Goal: Information Seeking & Learning: Learn about a topic

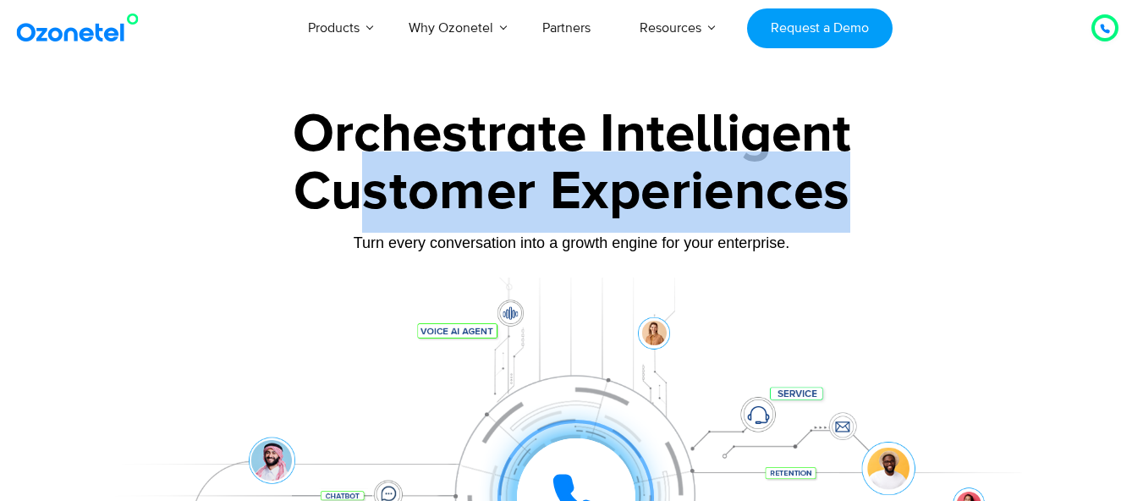
drag, startPoint x: 355, startPoint y: 192, endPoint x: 861, endPoint y: 192, distance: 505.7
click at [861, 192] on div "Customer Experiences" at bounding box center [571, 191] width 1057 height 81
drag, startPoint x: 359, startPoint y: 229, endPoint x: 366, endPoint y: 244, distance: 16.3
click at [359, 230] on div "Customer Experiences" at bounding box center [571, 191] width 1057 height 81
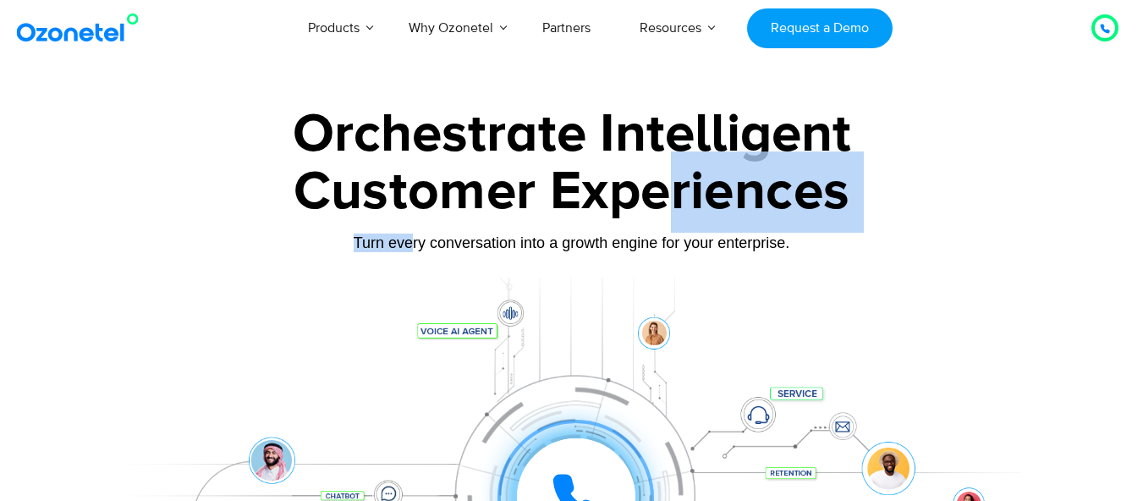
drag, startPoint x: 540, startPoint y: 227, endPoint x: 703, endPoint y: 228, distance: 162.4
click at [683, 227] on div "Orchestrate Intelligent Customer Experiences Turn every conversation into a gro…" at bounding box center [571, 386] width 1057 height 559
click at [719, 230] on div "Customer Experiences" at bounding box center [571, 191] width 1057 height 81
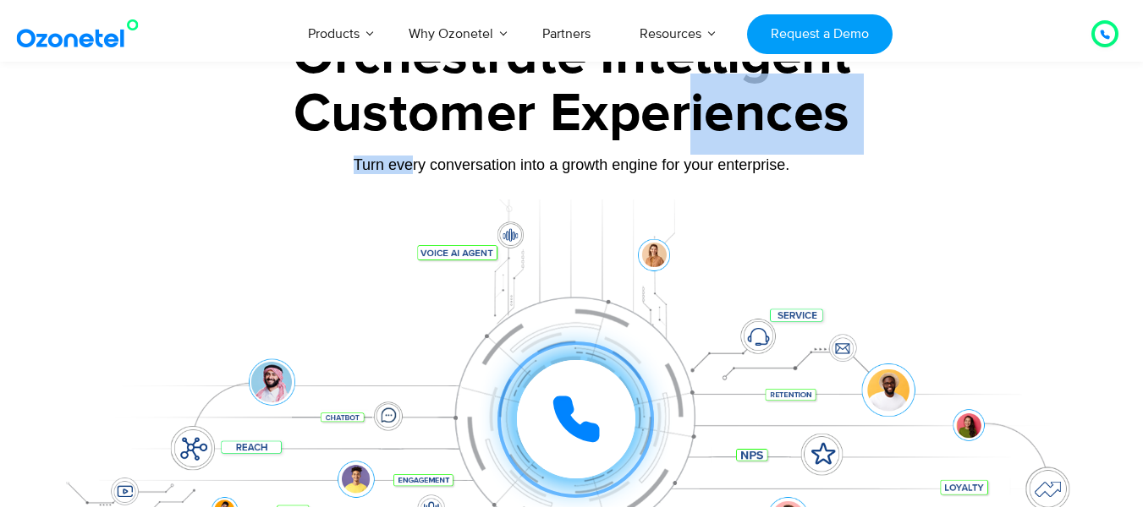
scroll to position [169, 0]
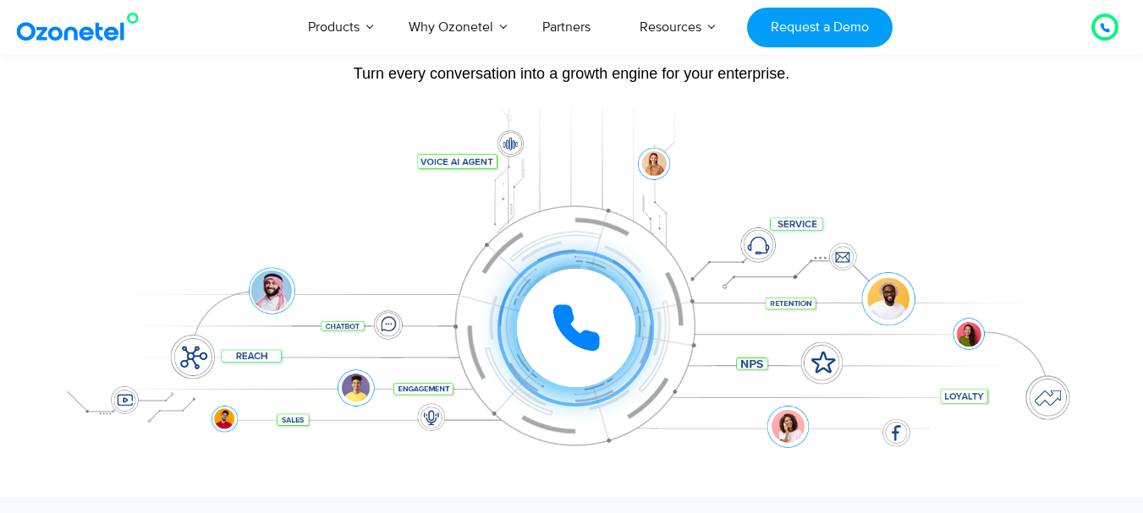
click at [425, 76] on div "Turn every conversation into a growth engine for your enterprise." at bounding box center [571, 73] width 1057 height 19
click at [577, 333] on icon at bounding box center [576, 328] width 42 height 42
click at [575, 298] on div at bounding box center [576, 328] width 118 height 118
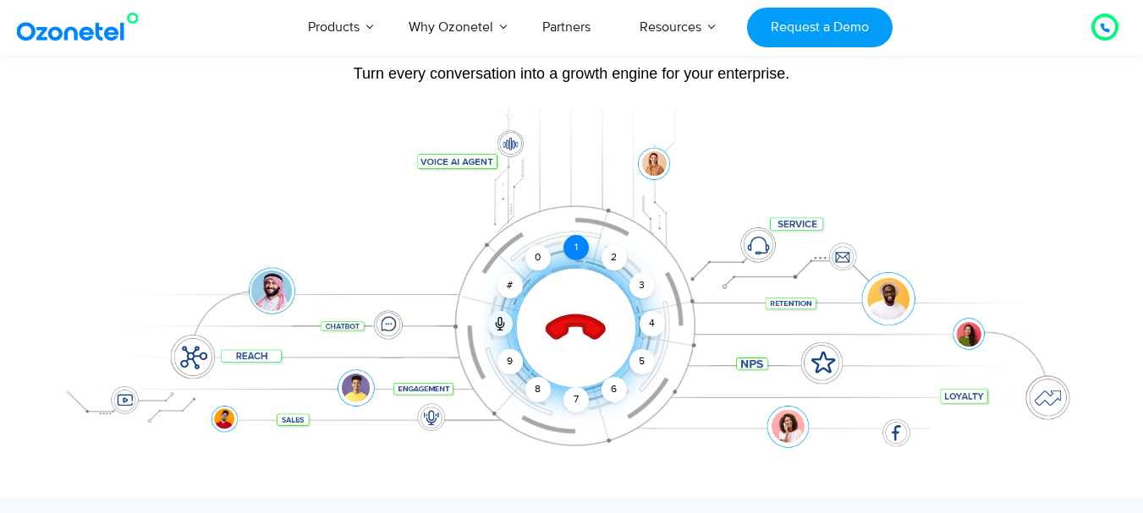
click at [571, 249] on div "1" at bounding box center [575, 247] width 25 height 25
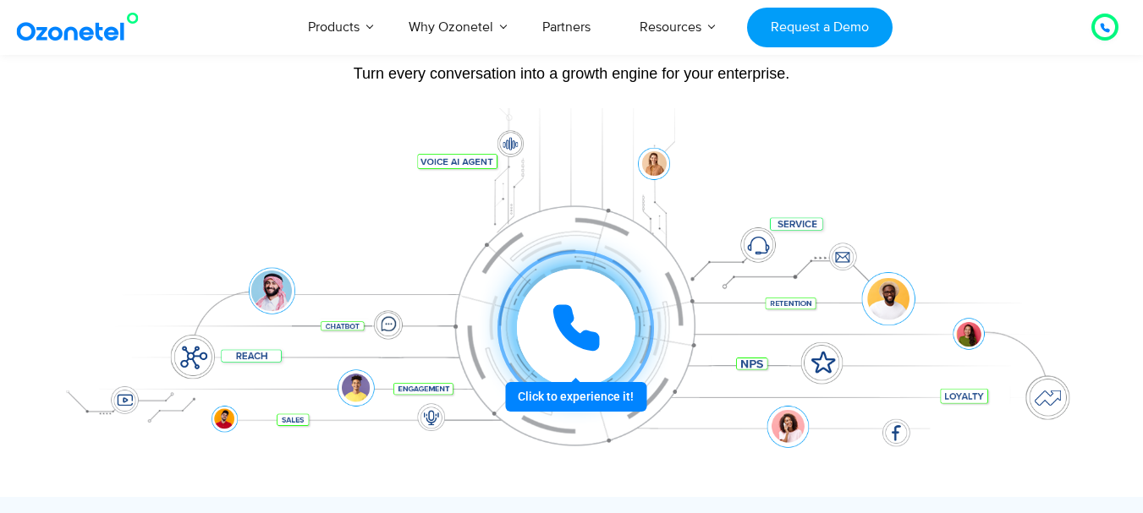
click at [576, 337] on icon at bounding box center [576, 328] width 42 height 42
click at [650, 284] on div "Click to experience it! Call ended 1 2 3 4 5 6 7 8 9 # 0" at bounding box center [576, 294] width 1049 height 68
click at [555, 342] on icon at bounding box center [576, 328] width 51 height 51
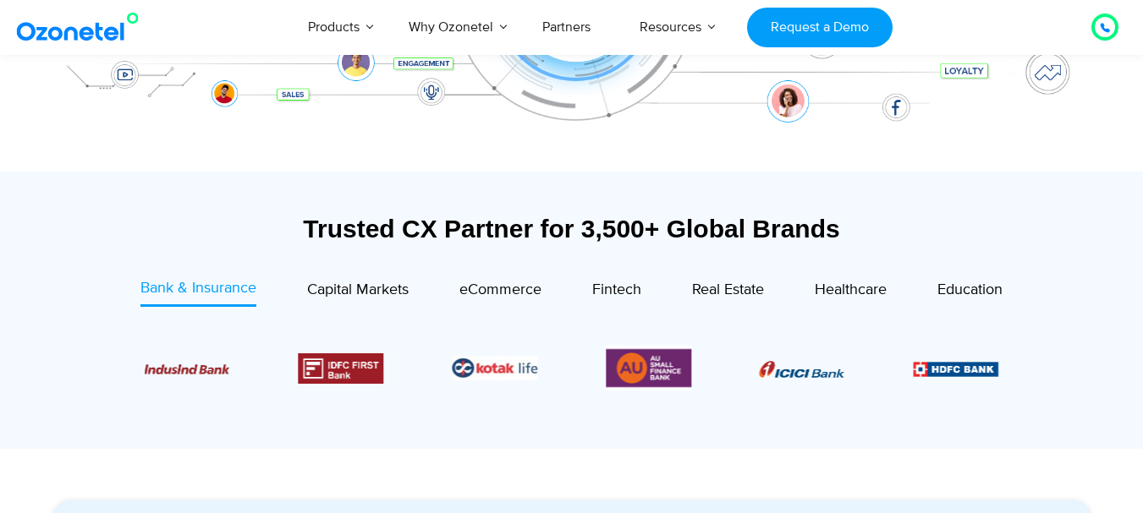
scroll to position [592, 0]
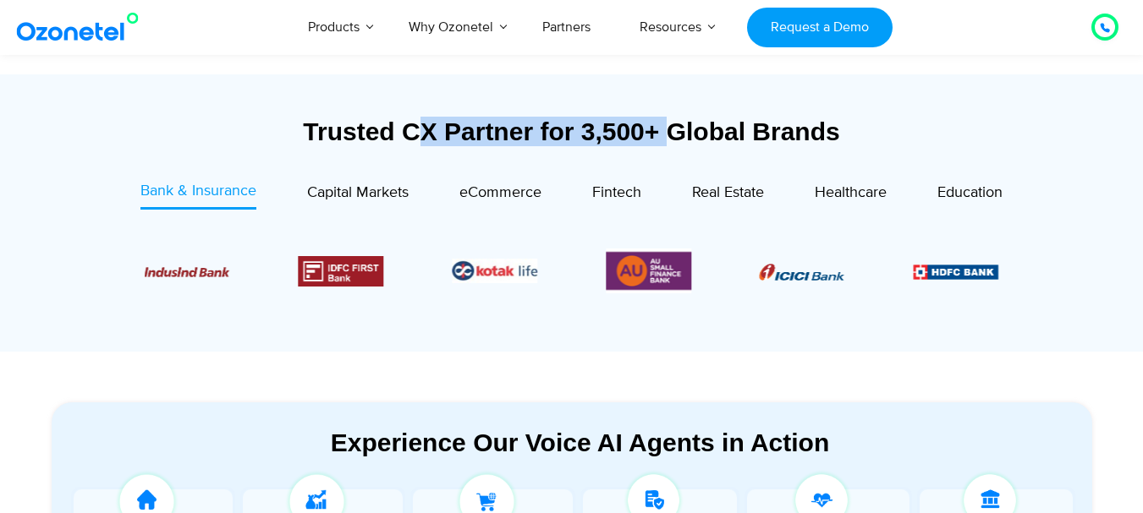
drag, startPoint x: 428, startPoint y: 141, endPoint x: 663, endPoint y: 139, distance: 235.1
click at [663, 139] on div "Trusted CX Partner for 3,500+ Global Brands" at bounding box center [572, 132] width 1040 height 30
click at [645, 135] on div "Trusted CX Partner for 3,500+ Global Brands" at bounding box center [572, 132] width 1040 height 30
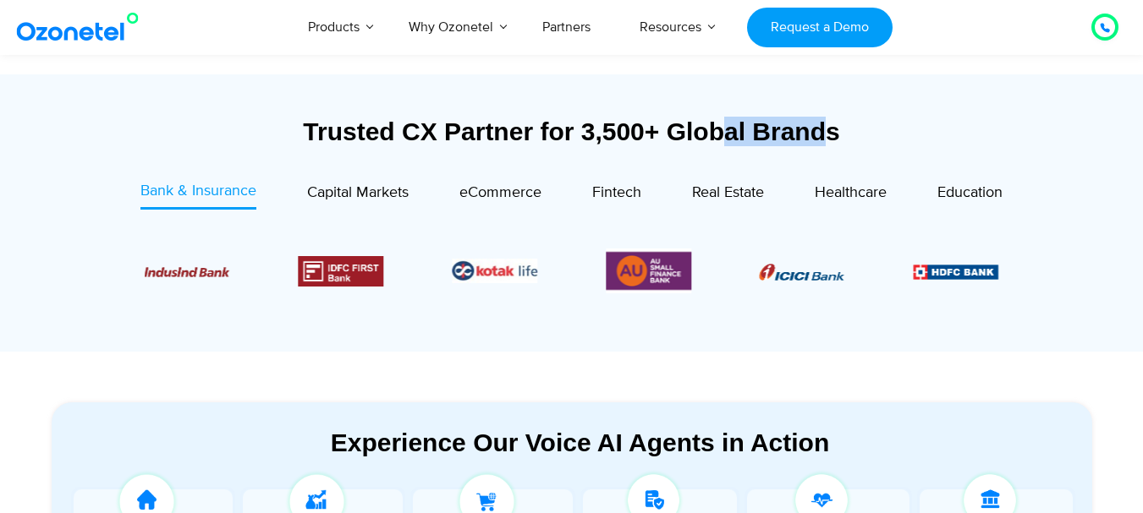
drag, startPoint x: 719, startPoint y: 143, endPoint x: 858, endPoint y: 140, distance: 139.6
click at [840, 140] on div "Trusted CX Partner for 3,500+ Global Brands" at bounding box center [572, 132] width 1040 height 30
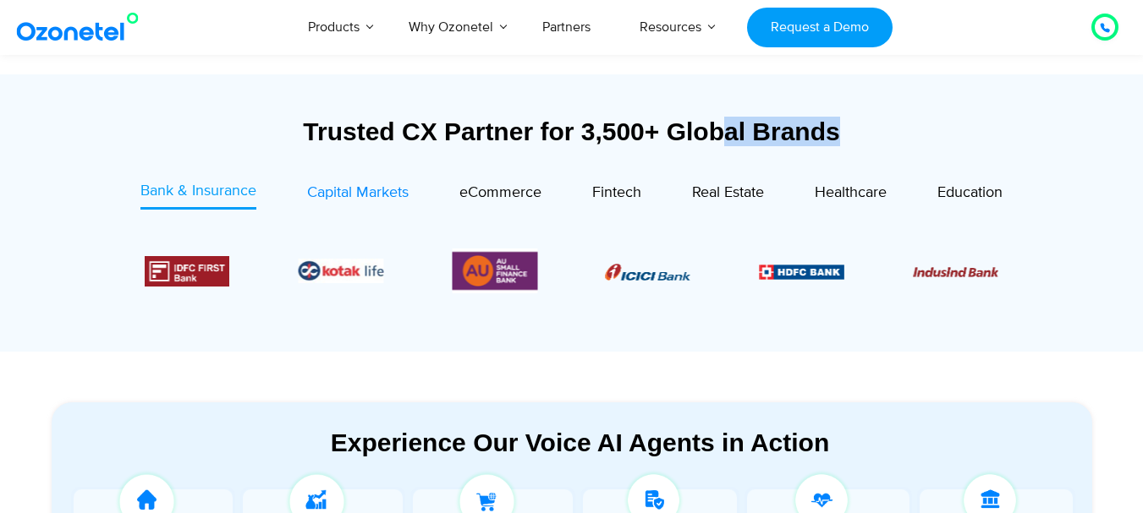
click at [328, 195] on span "Capital Markets" at bounding box center [357, 193] width 101 height 19
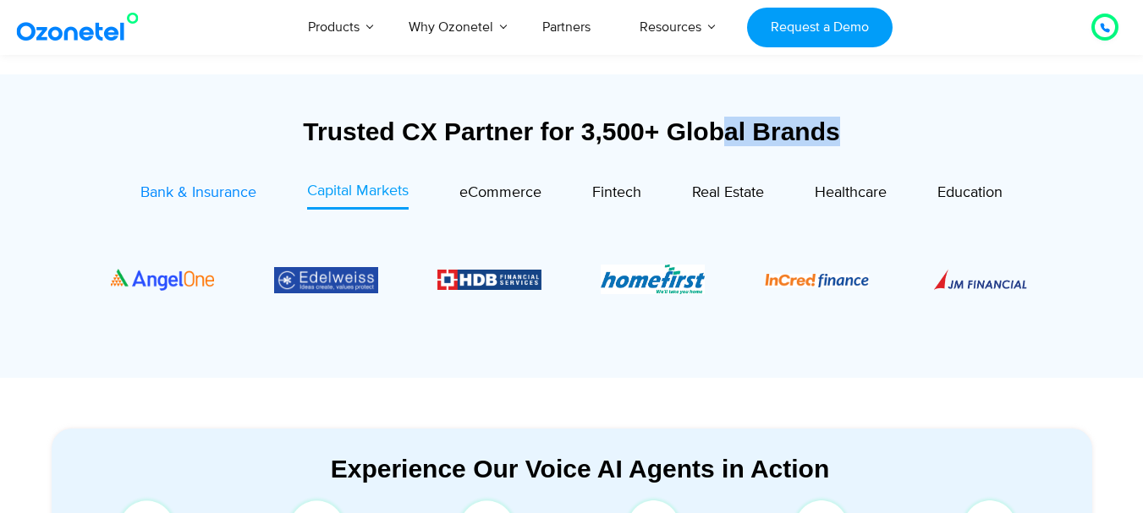
click at [219, 184] on span "Bank & Insurance" at bounding box center [198, 193] width 116 height 19
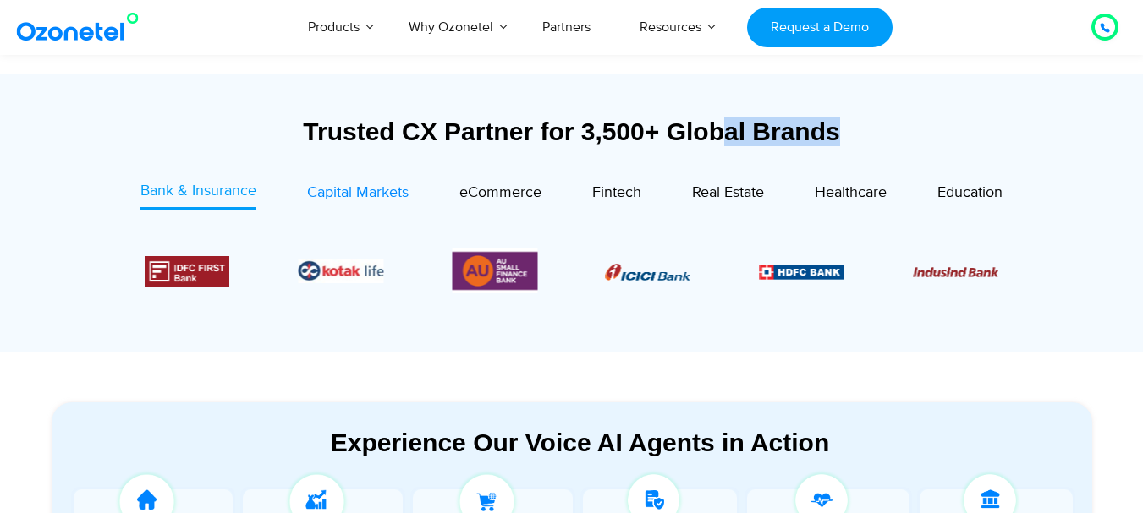
click at [329, 192] on span "Capital Markets" at bounding box center [357, 193] width 101 height 19
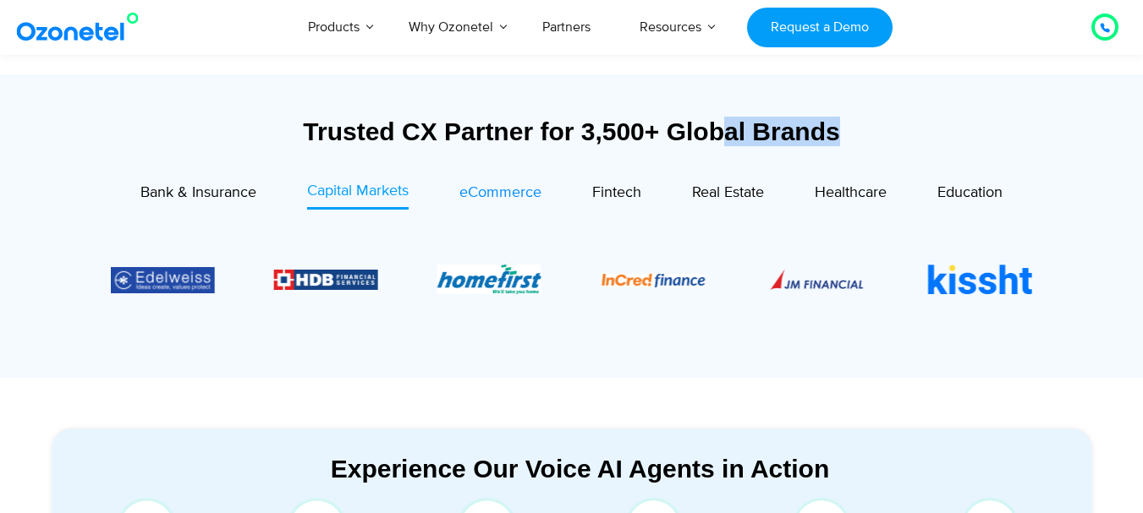
click at [474, 195] on span "eCommerce" at bounding box center [500, 193] width 82 height 19
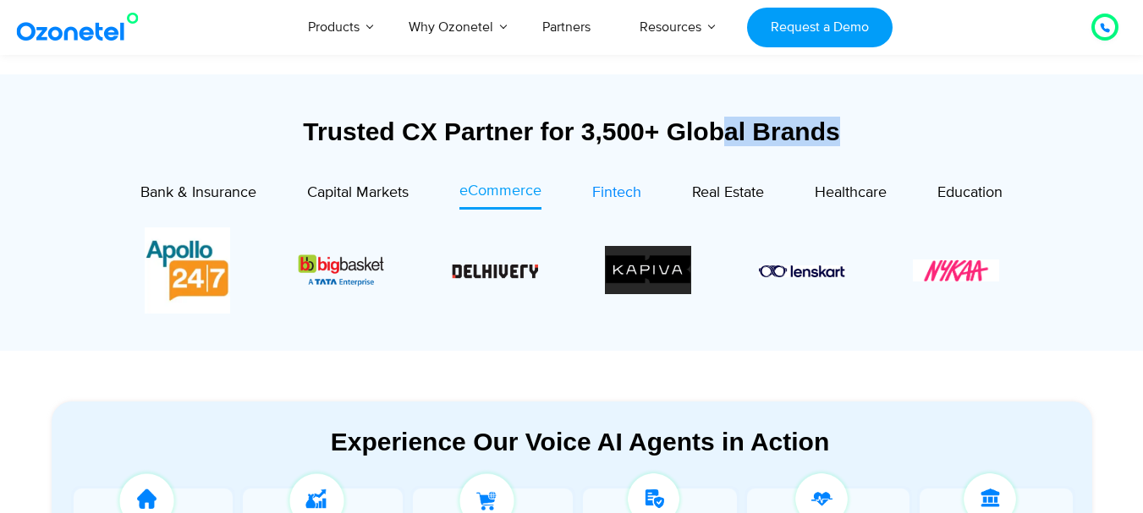
click at [613, 189] on span "Fintech" at bounding box center [616, 193] width 49 height 19
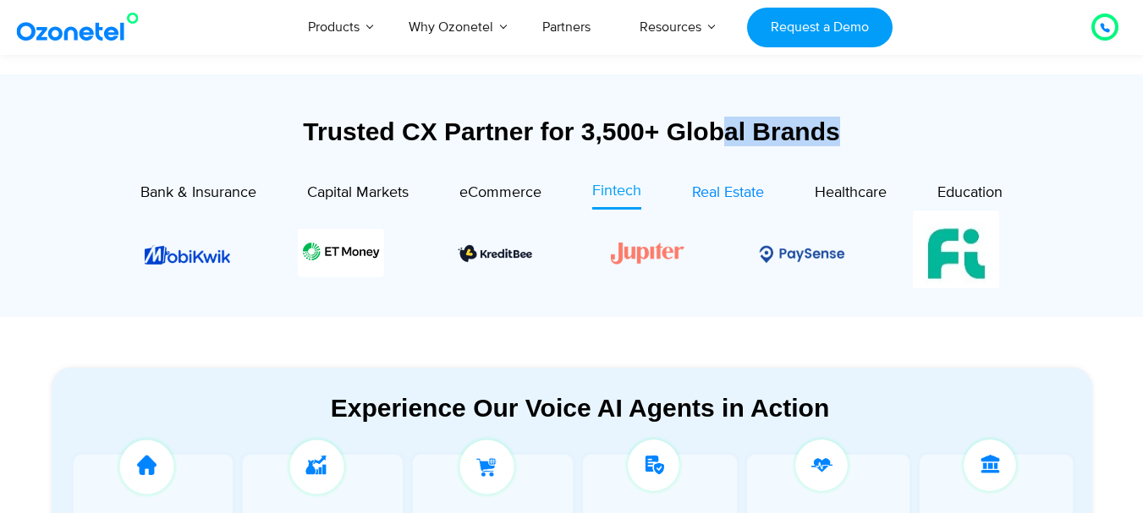
click at [704, 188] on span "Real Estate" at bounding box center [728, 193] width 72 height 19
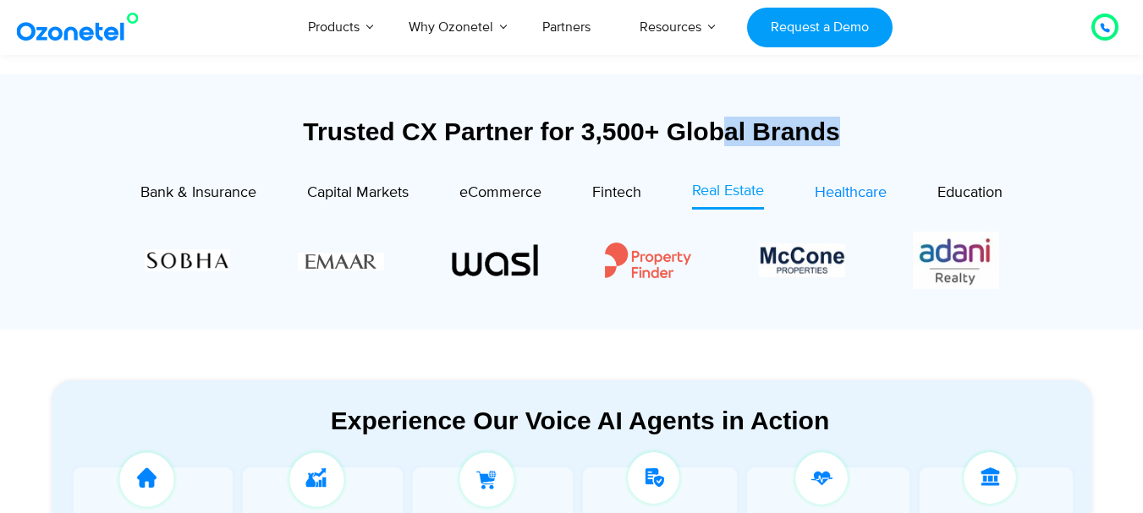
click at [868, 199] on span "Healthcare" at bounding box center [850, 193] width 72 height 19
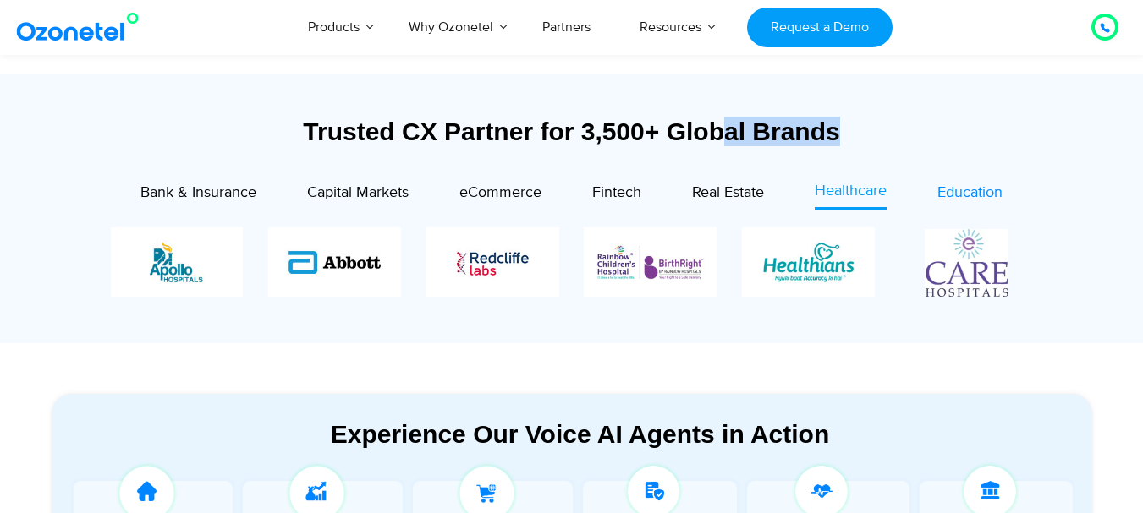
click at [950, 195] on span "Education" at bounding box center [969, 193] width 65 height 19
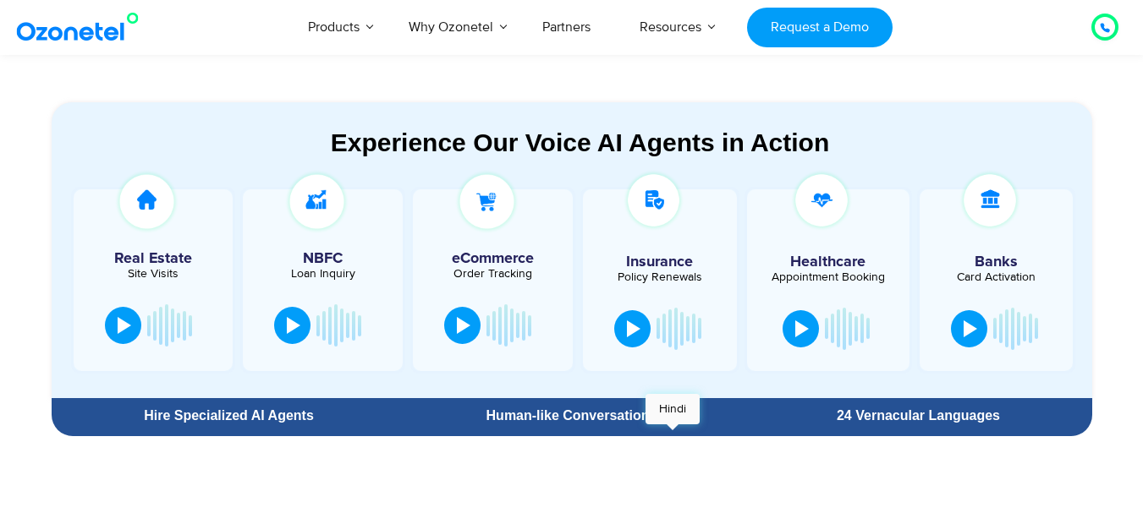
scroll to position [846, 0]
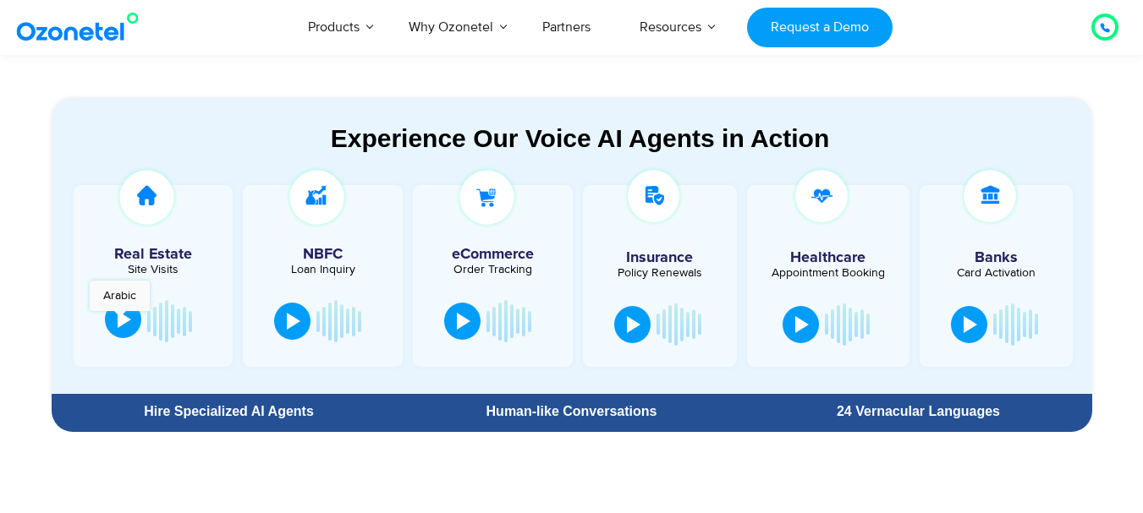
click at [119, 320] on div at bounding box center [125, 319] width 14 height 17
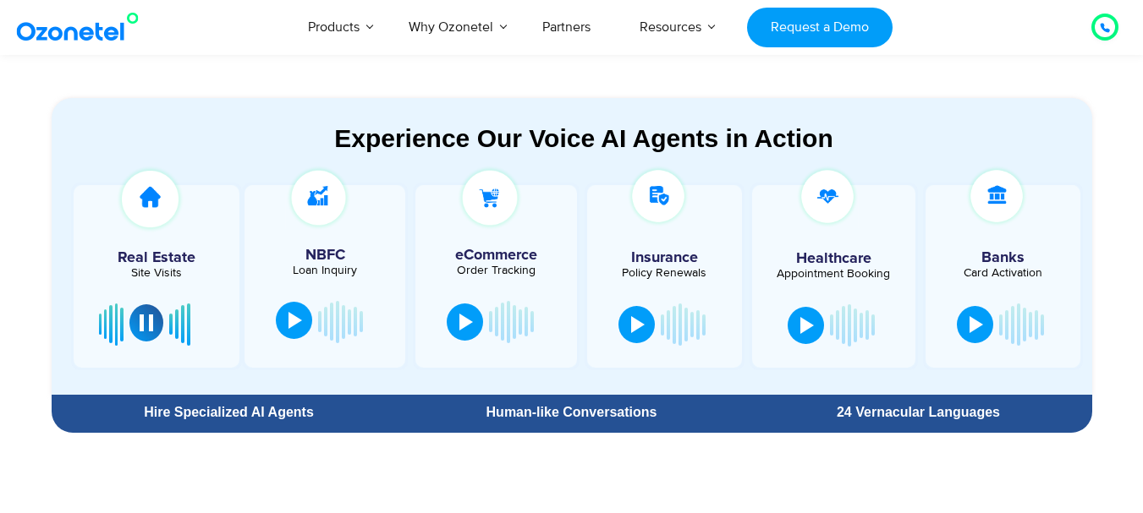
click at [302, 326] on button at bounding box center [294, 320] width 36 height 37
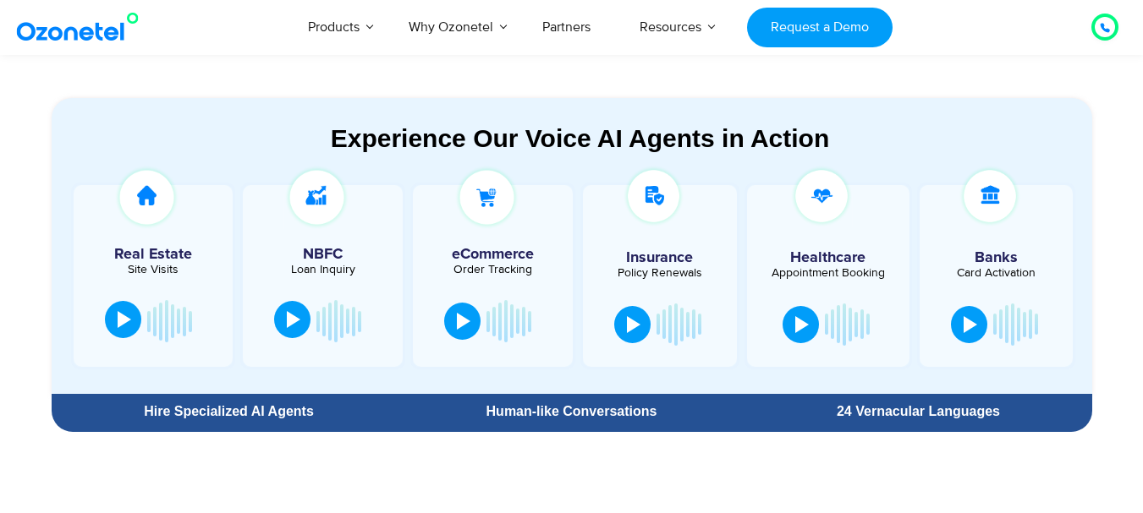
click at [282, 325] on button at bounding box center [292, 319] width 36 height 37
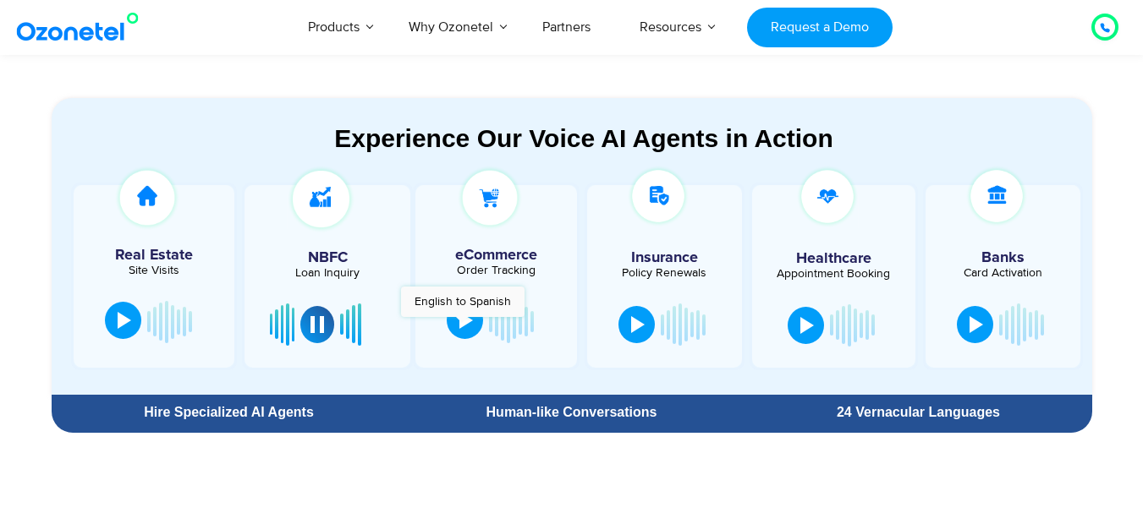
click at [462, 326] on div at bounding box center [466, 320] width 14 height 17
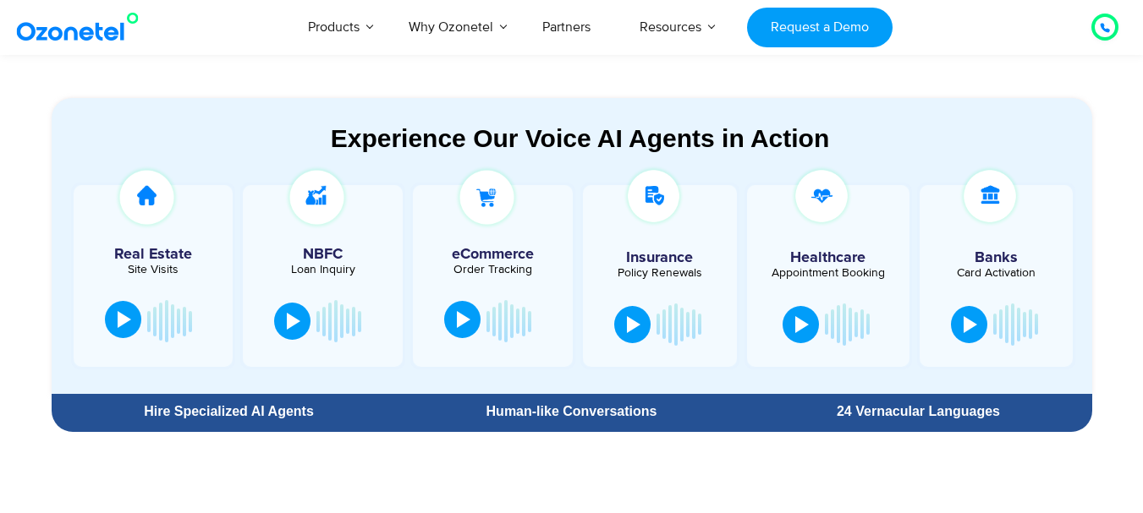
click at [462, 326] on div at bounding box center [464, 319] width 14 height 17
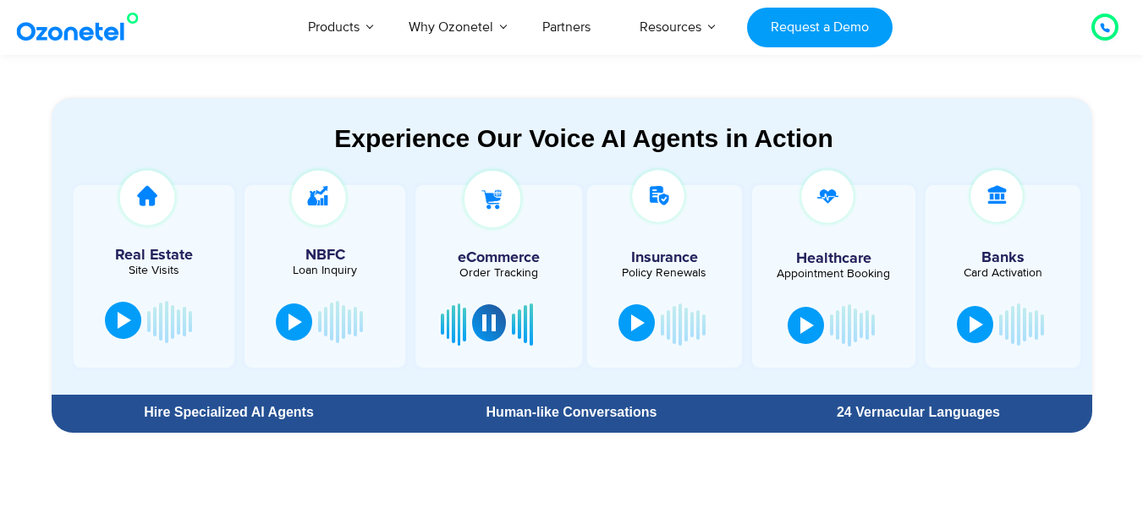
click at [639, 323] on div at bounding box center [638, 323] width 14 height 17
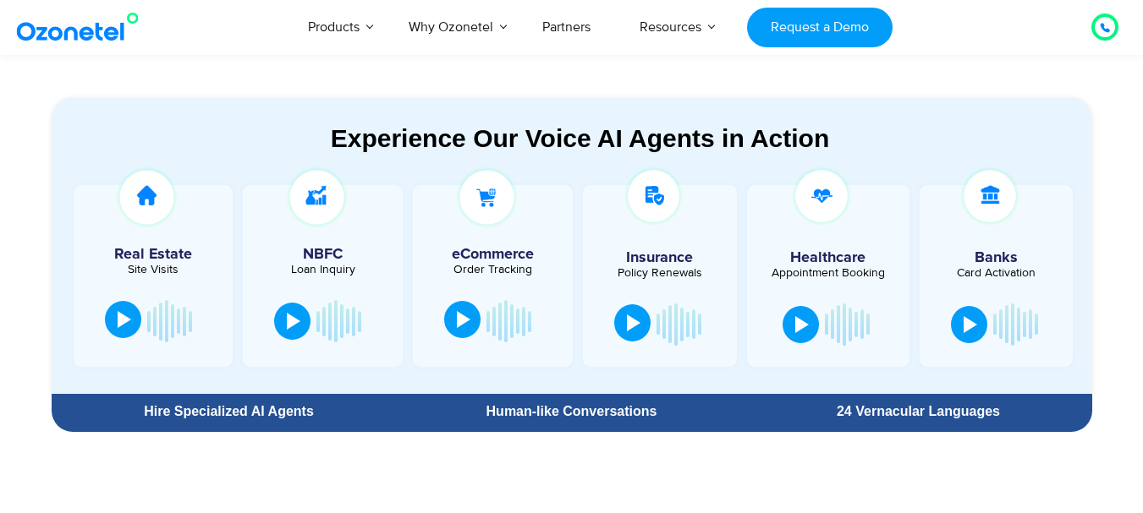
click at [635, 323] on div at bounding box center [634, 323] width 14 height 17
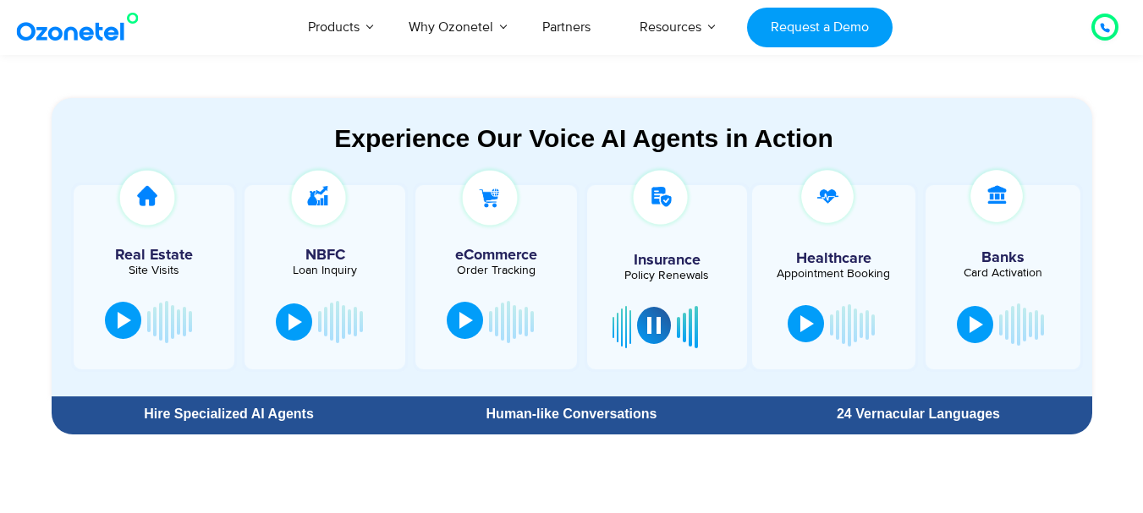
click at [811, 323] on div at bounding box center [807, 323] width 14 height 17
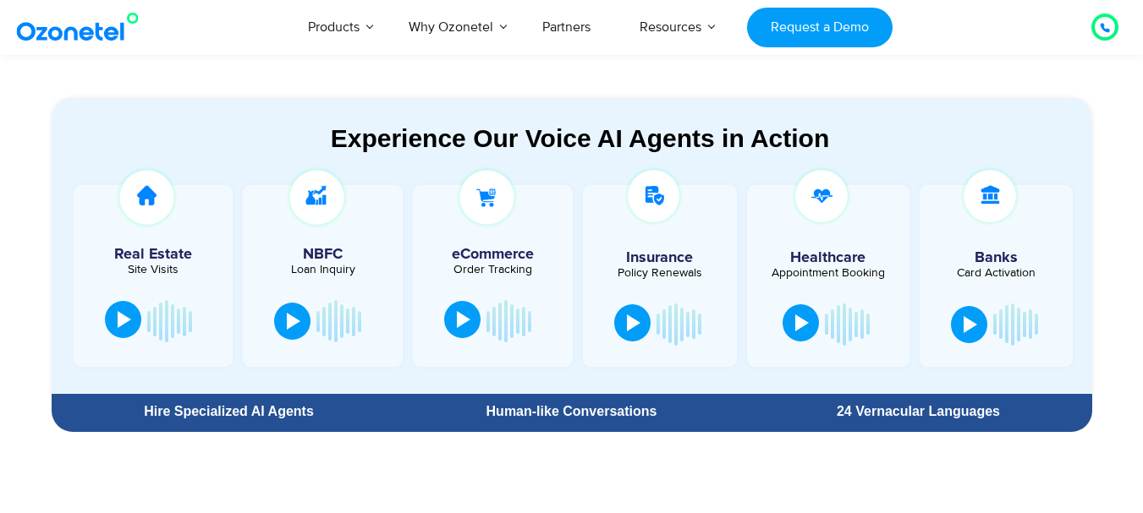
click at [802, 316] on div at bounding box center [802, 323] width 14 height 17
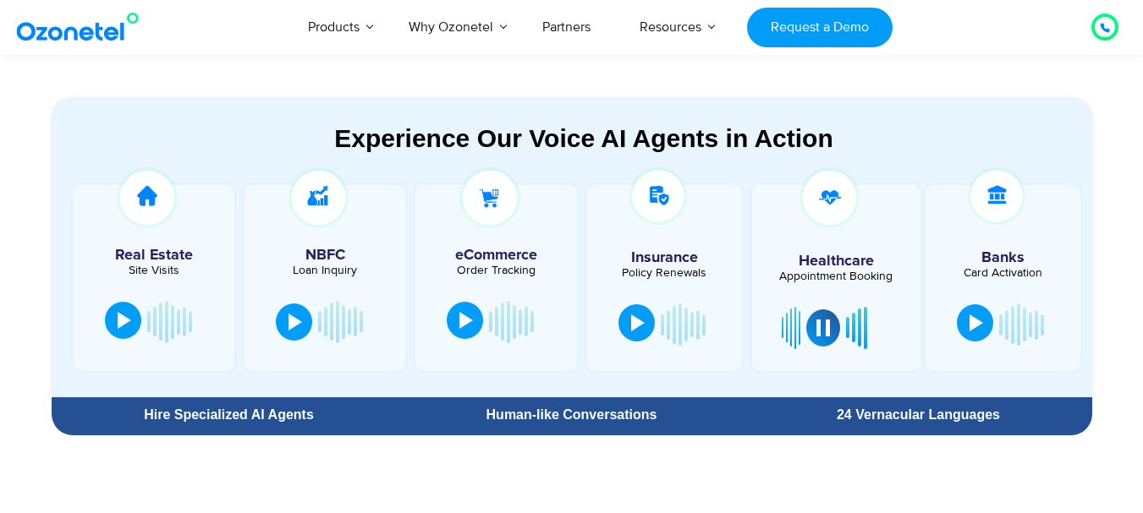
click at [967, 326] on button at bounding box center [975, 322] width 36 height 37
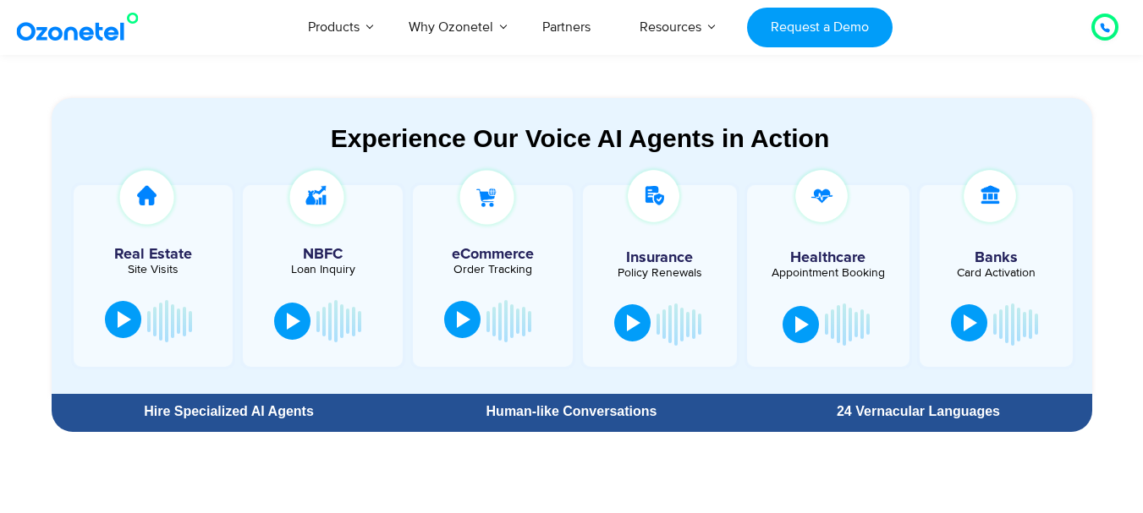
click at [967, 326] on div at bounding box center [970, 323] width 14 height 17
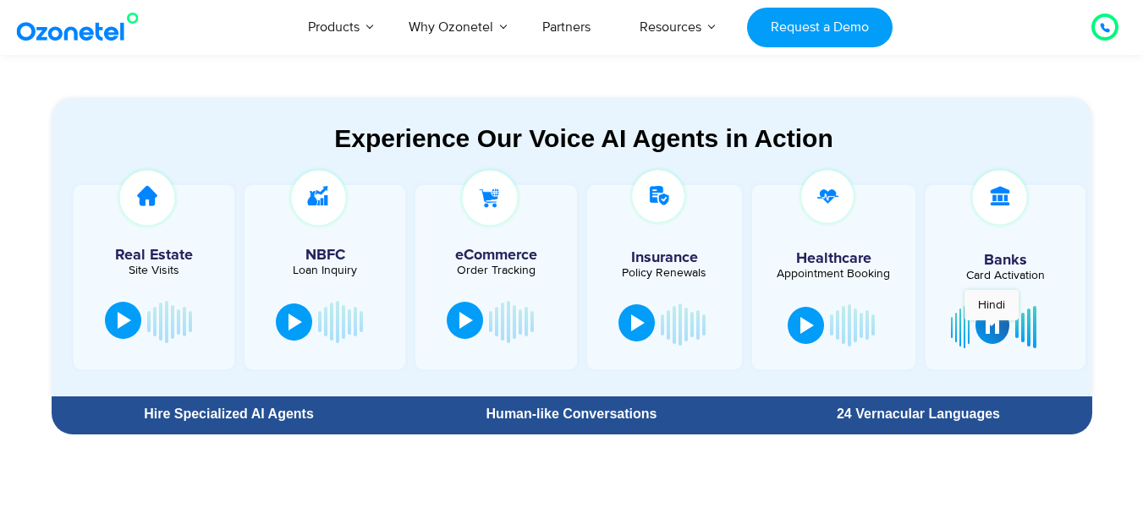
click at [989, 328] on div at bounding box center [992, 325] width 14 height 17
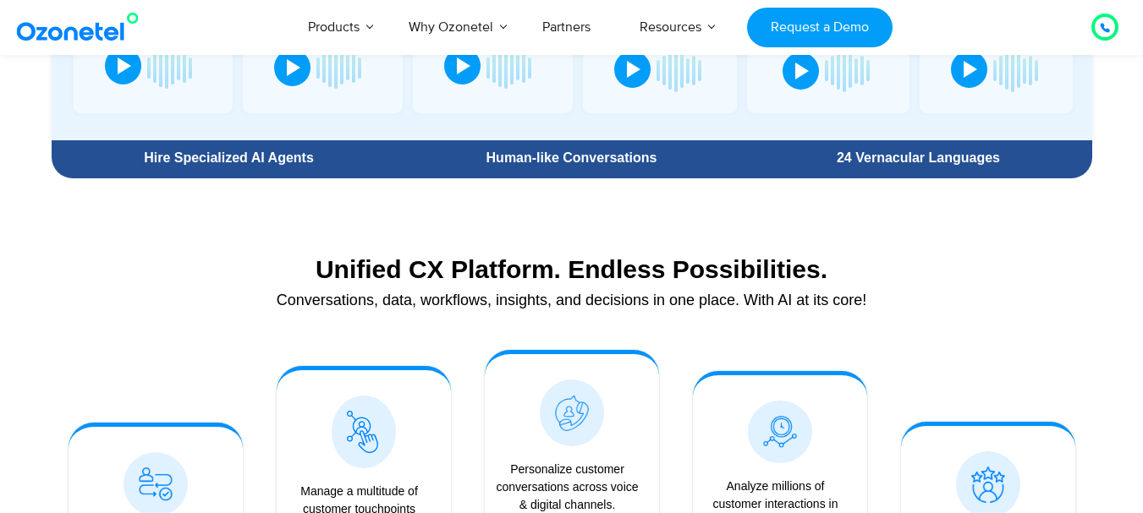
scroll to position [1184, 0]
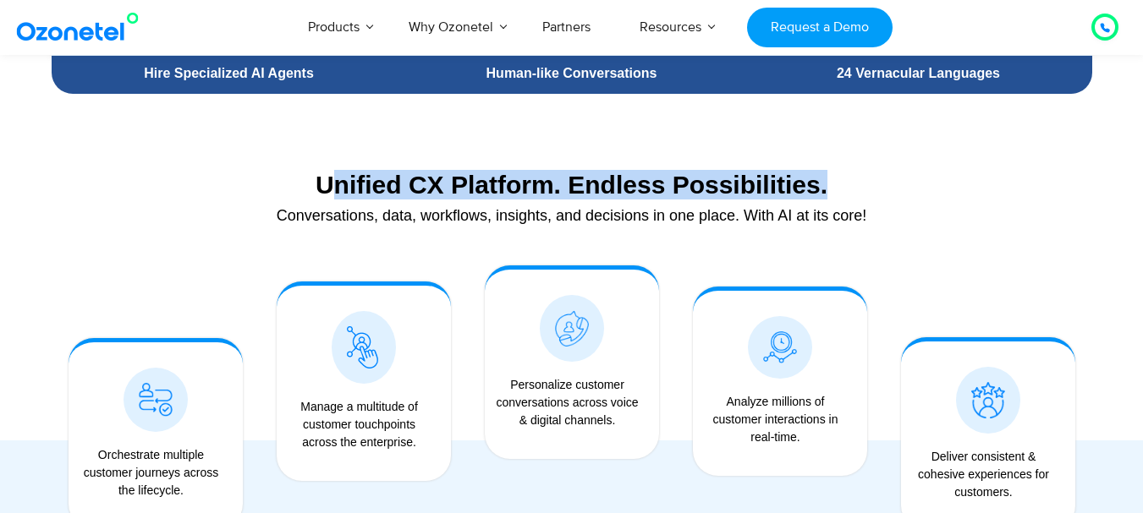
drag, startPoint x: 329, startPoint y: 187, endPoint x: 863, endPoint y: 178, distance: 534.6
click at [873, 177] on div "Unified CX Platform. Endless Possibilities." at bounding box center [571, 185] width 1023 height 30
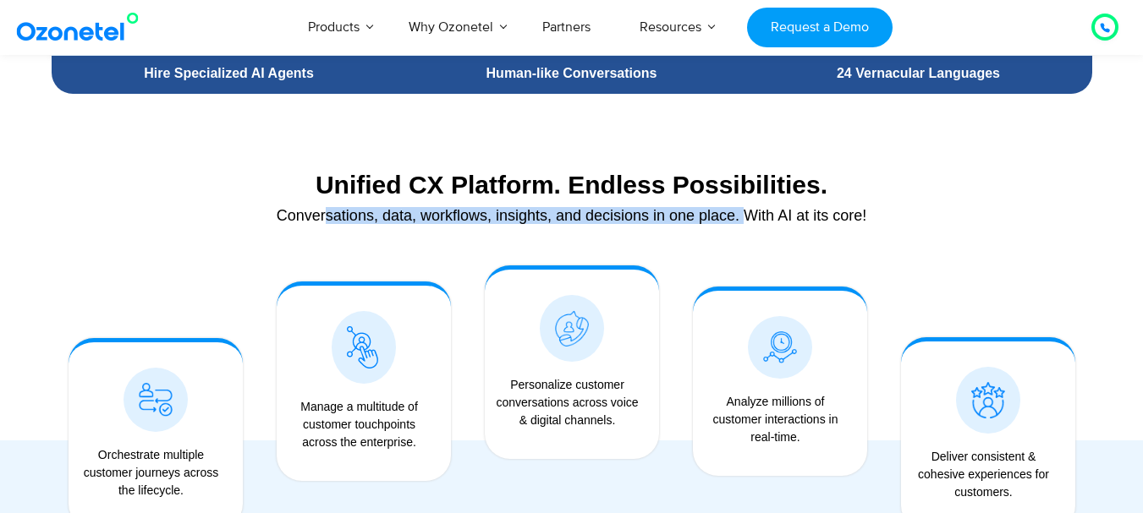
drag, startPoint x: 373, startPoint y: 216, endPoint x: 822, endPoint y: 217, distance: 449.1
click at [791, 218] on div "Conversations, data, workflows, insights, and decisions in one place. With AI a…" at bounding box center [571, 215] width 1023 height 15
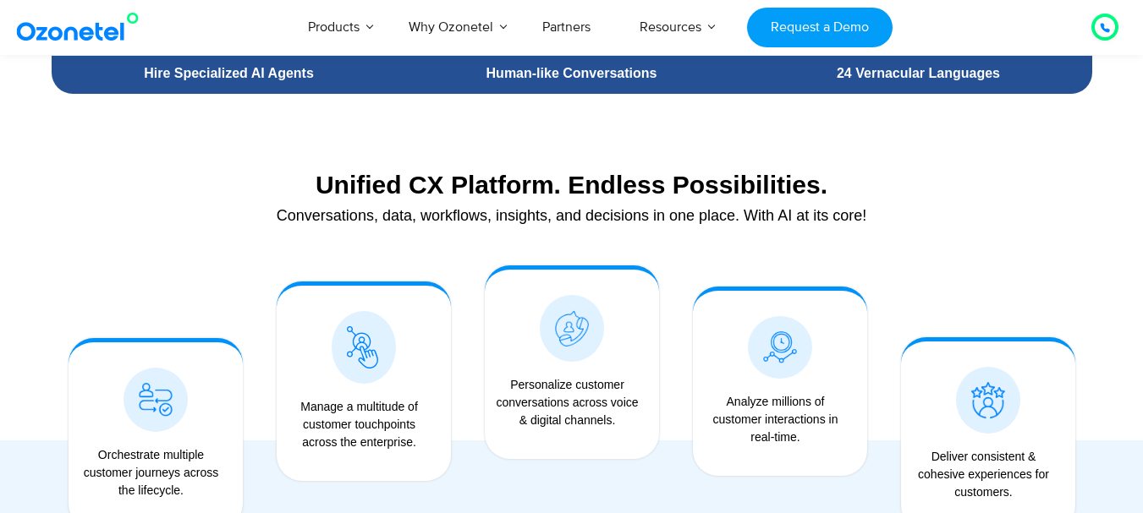
drag, startPoint x: 845, startPoint y: 212, endPoint x: 814, endPoint y: 227, distance: 33.7
click at [844, 217] on div "Conversations, data, workflows, insights, and decisions in one place. With AI a…" at bounding box center [571, 215] width 1023 height 15
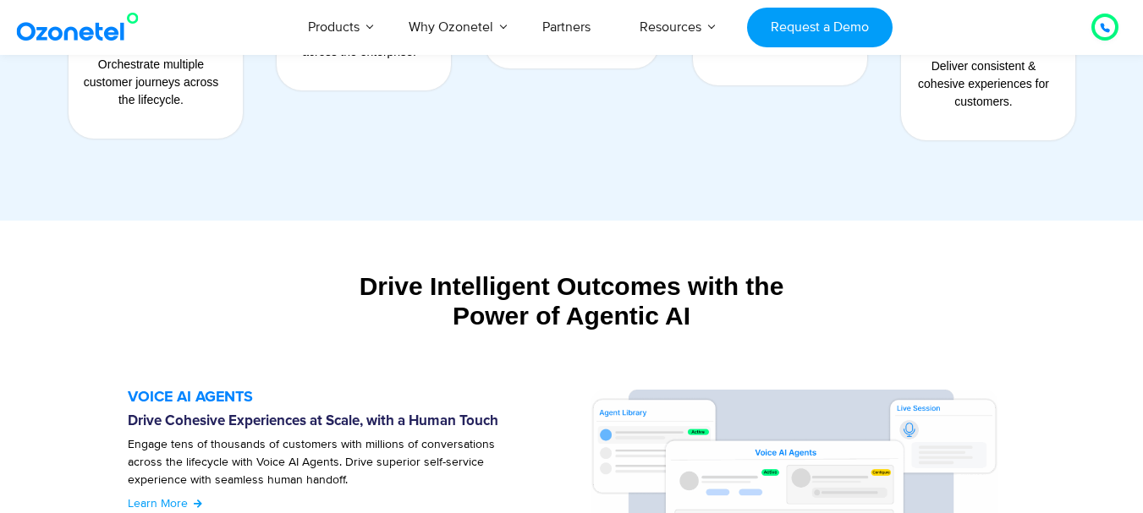
scroll to position [1607, 0]
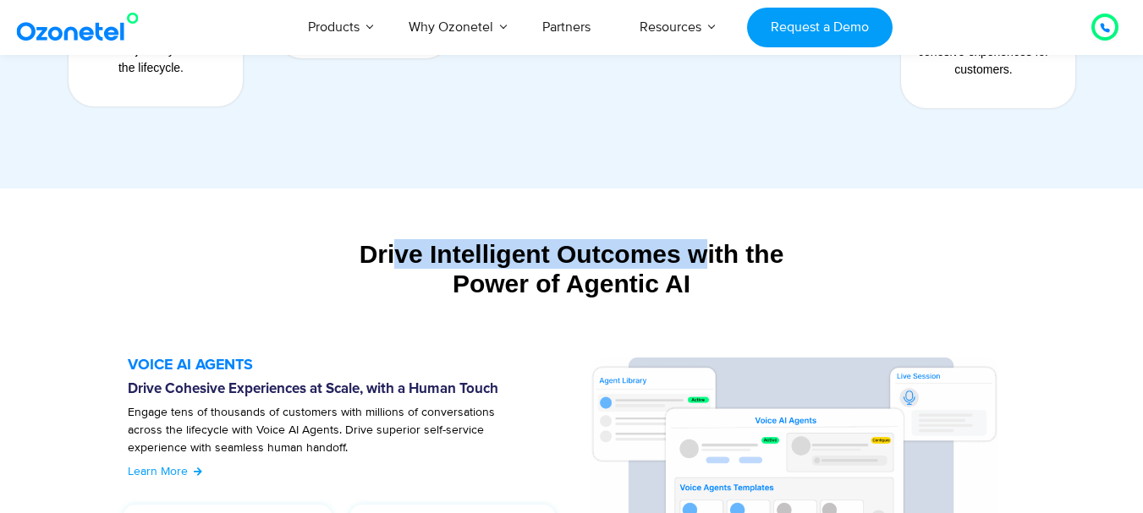
drag, startPoint x: 399, startPoint y: 254, endPoint x: 713, endPoint y: 260, distance: 313.8
click at [717, 255] on div "Drive Intelligent Outcomes with the Power of Agentic AI" at bounding box center [572, 268] width 1040 height 59
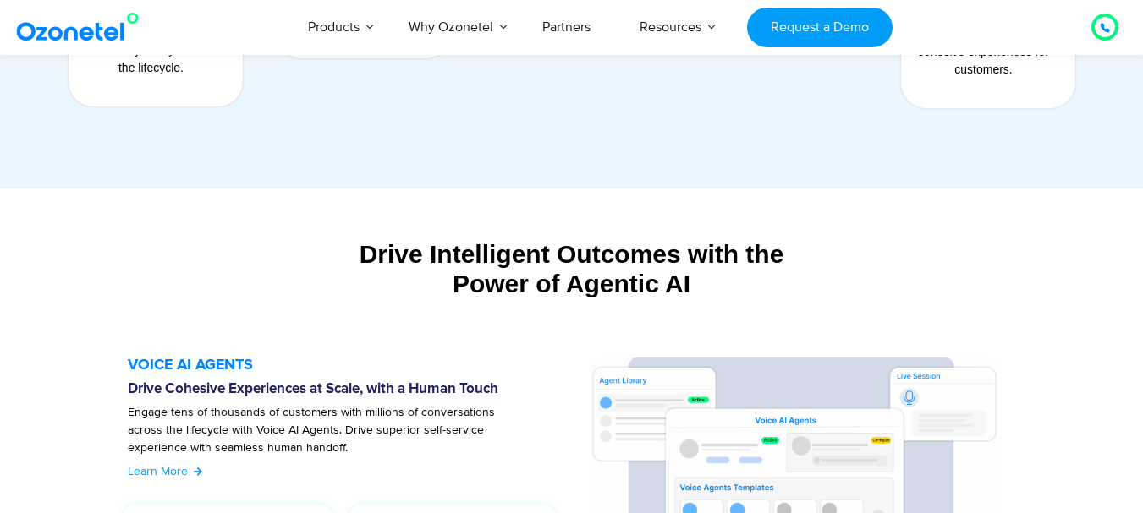
drag, startPoint x: 702, startPoint y: 276, endPoint x: 657, endPoint y: 284, distance: 45.6
click at [701, 275] on div "Drive Intelligent Outcomes with the Power of Agentic AI" at bounding box center [572, 268] width 1040 height 59
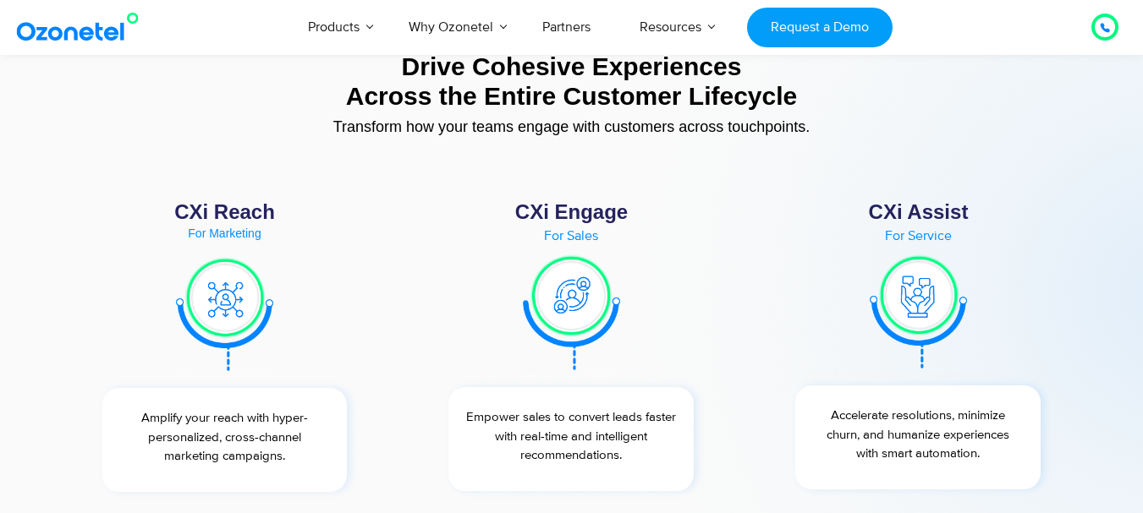
scroll to position [6174, 0]
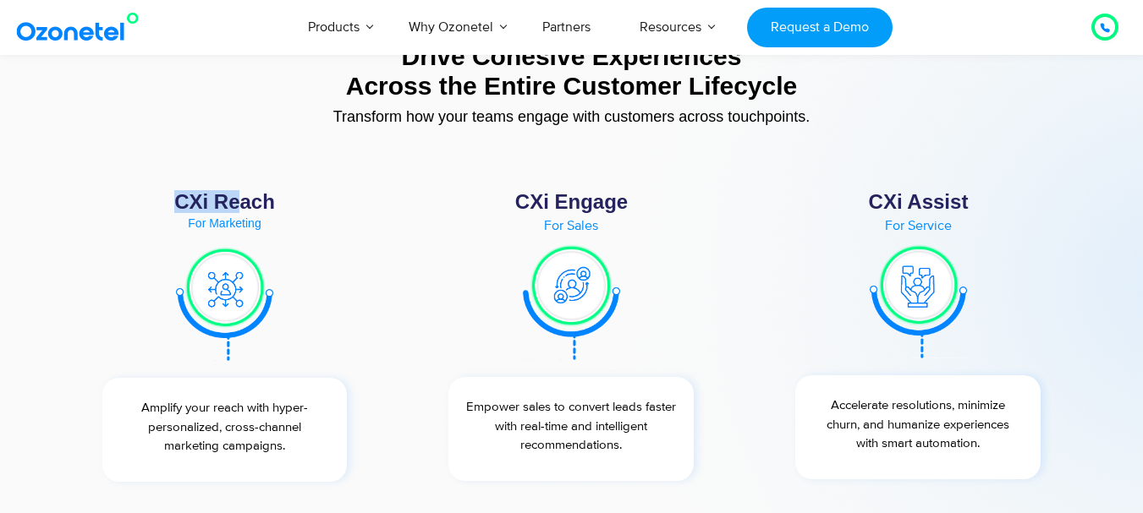
drag, startPoint x: 178, startPoint y: 201, endPoint x: 306, endPoint y: 211, distance: 128.0
click at [250, 209] on div "CXi Reach" at bounding box center [224, 202] width 279 height 20
drag, startPoint x: 513, startPoint y: 205, endPoint x: 666, endPoint y: 198, distance: 152.4
click at [639, 198] on div "CXi Engage" at bounding box center [570, 202] width 279 height 20
drag, startPoint x: 868, startPoint y: 208, endPoint x: 995, endPoint y: 205, distance: 127.7
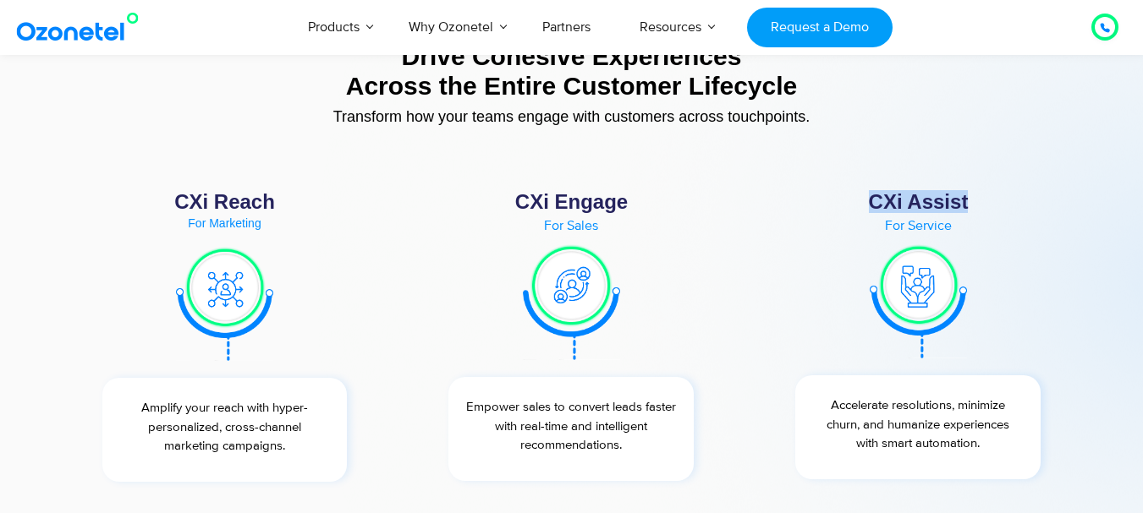
click at [991, 205] on div "CXi Assist" at bounding box center [917, 202] width 279 height 20
click at [999, 205] on div "CXi Assist" at bounding box center [917, 202] width 279 height 20
click at [755, 290] on div "CXi Assist For Service Accelerate resolutions, minimize churn, and humanize exp…" at bounding box center [917, 337] width 347 height 306
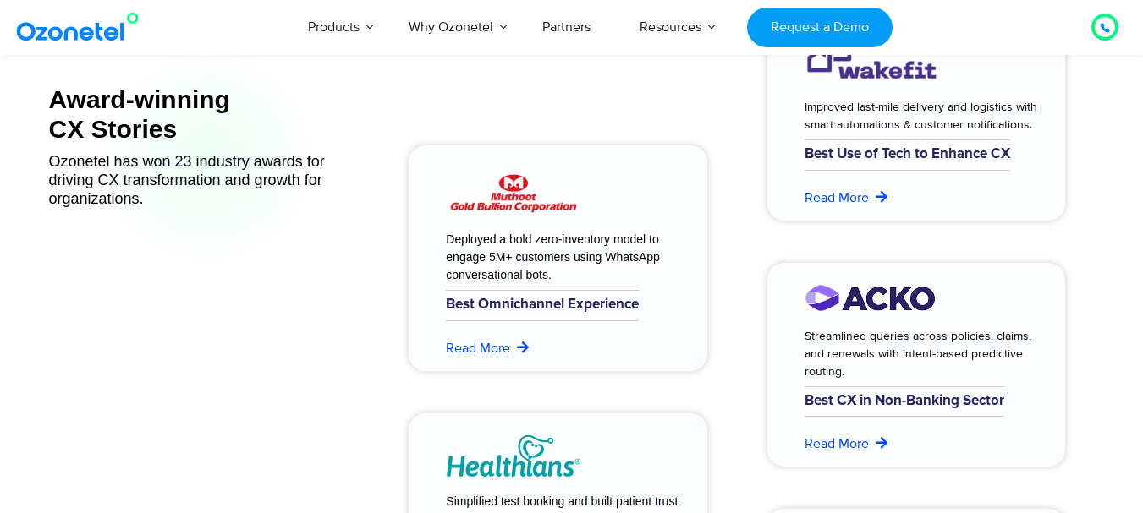
scroll to position [6681, 0]
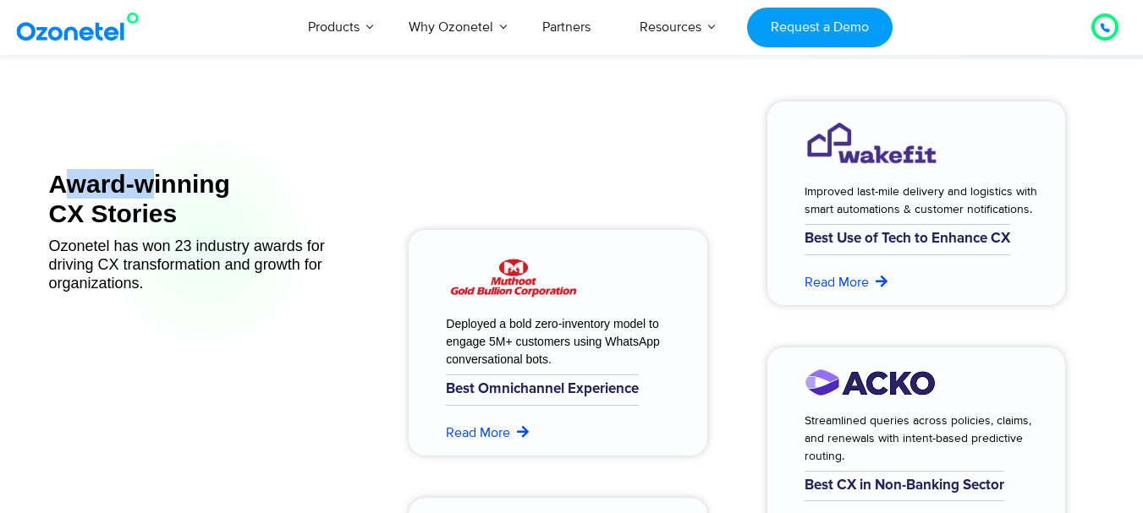
drag, startPoint x: 74, startPoint y: 191, endPoint x: 153, endPoint y: 191, distance: 78.7
click at [153, 191] on div "Award-winning CX Stories" at bounding box center [208, 198] width 318 height 59
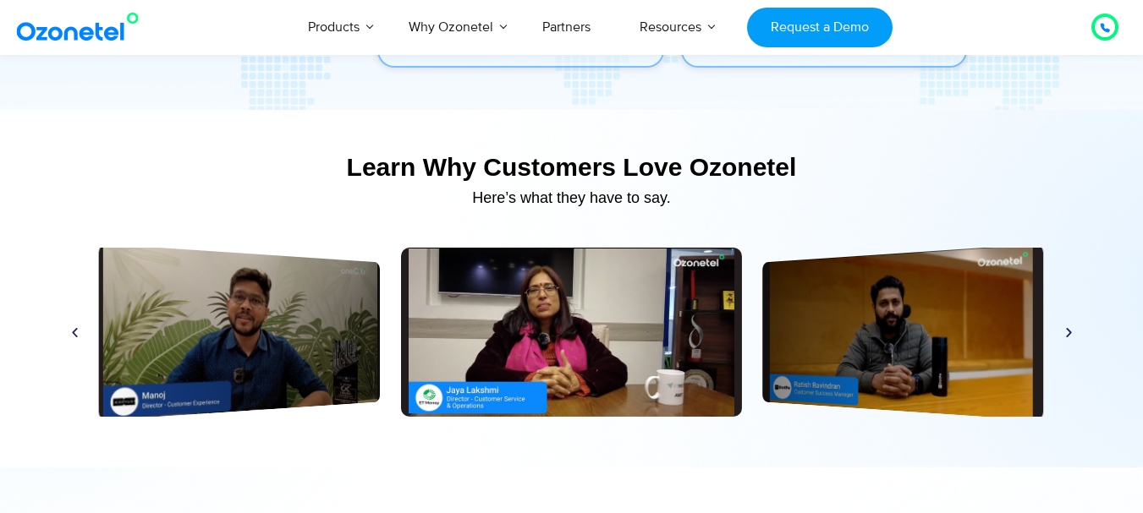
scroll to position [7950, 0]
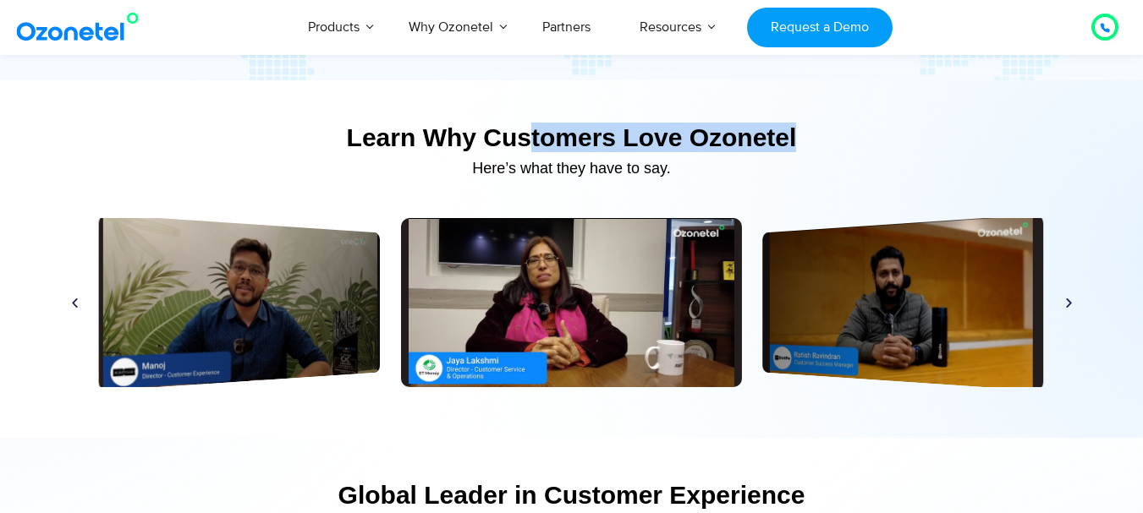
drag, startPoint x: 531, startPoint y: 130, endPoint x: 841, endPoint y: 125, distance: 310.4
click at [838, 124] on div "Learn Why Customers Love Ozonetel​" at bounding box center [571, 138] width 1023 height 30
click at [843, 128] on div "Learn Why Customers Love Ozonetel​" at bounding box center [571, 138] width 1023 height 30
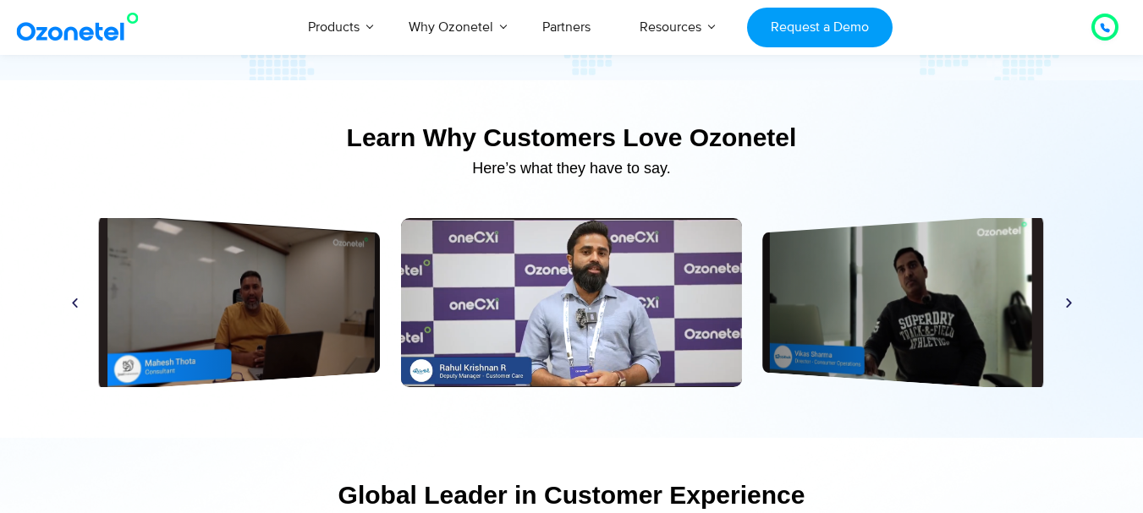
click at [1064, 296] on div "Play Play Play Play Play Play Play Play Play Play Play Play" at bounding box center [571, 302] width 1023 height 169
click at [1066, 299] on icon "Next slide" at bounding box center [1068, 303] width 13 height 13
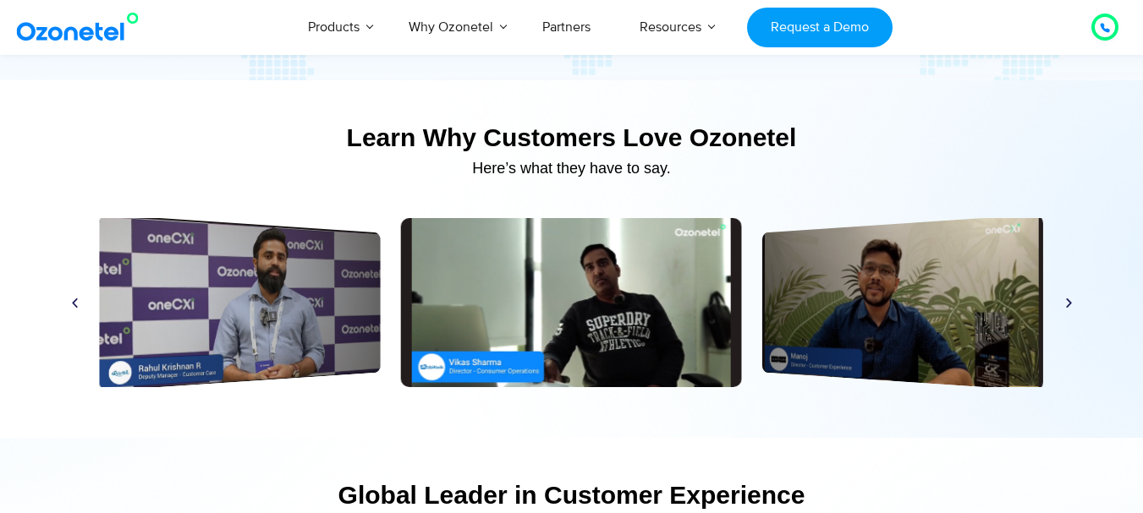
click at [1069, 305] on icon "Next slide" at bounding box center [1068, 303] width 13 height 13
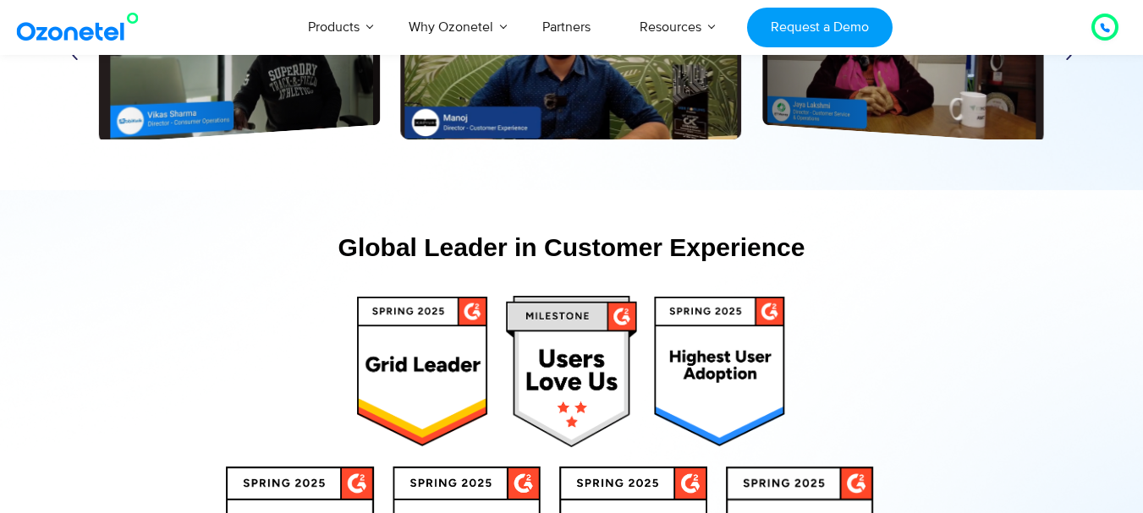
scroll to position [8288, 0]
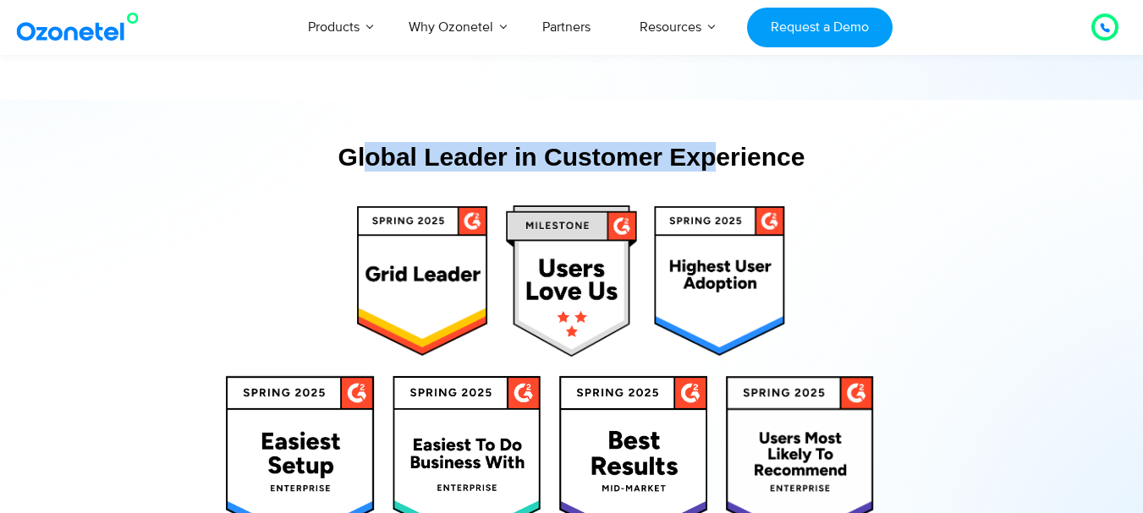
drag, startPoint x: 369, startPoint y: 163, endPoint x: 806, endPoint y: 163, distance: 437.2
click at [793, 164] on div "Global Leader in Customer Experience" at bounding box center [571, 157] width 1023 height 30
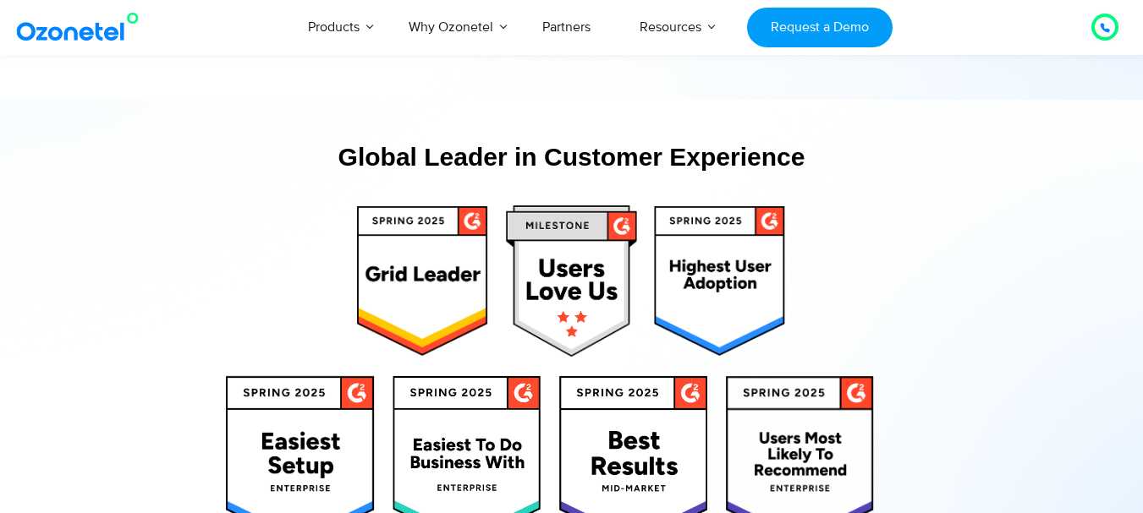
click at [840, 163] on div "Global Leader in Customer Experience" at bounding box center [571, 157] width 1023 height 30
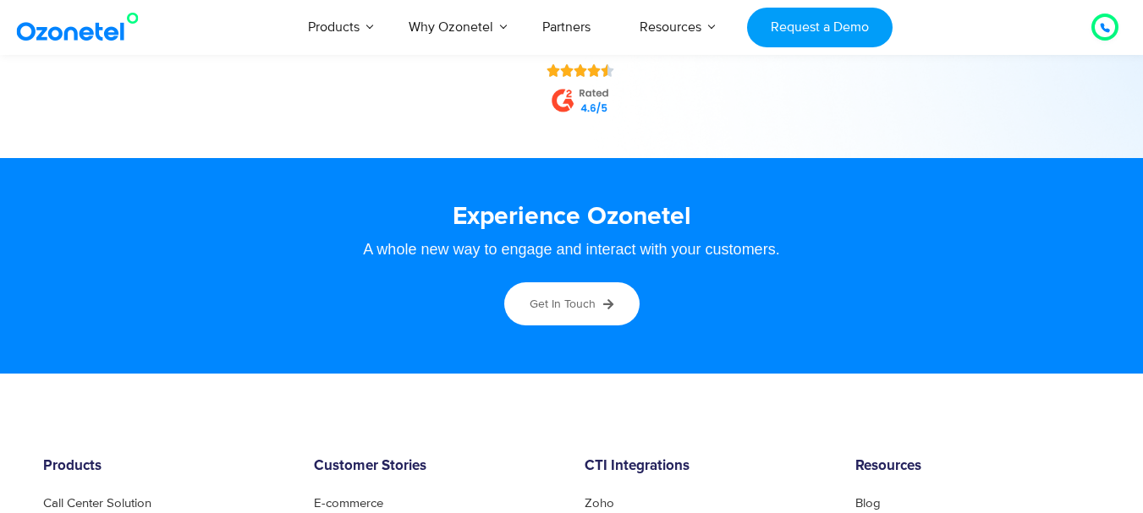
scroll to position [8787, 0]
